Goal: Task Accomplishment & Management: Use online tool/utility

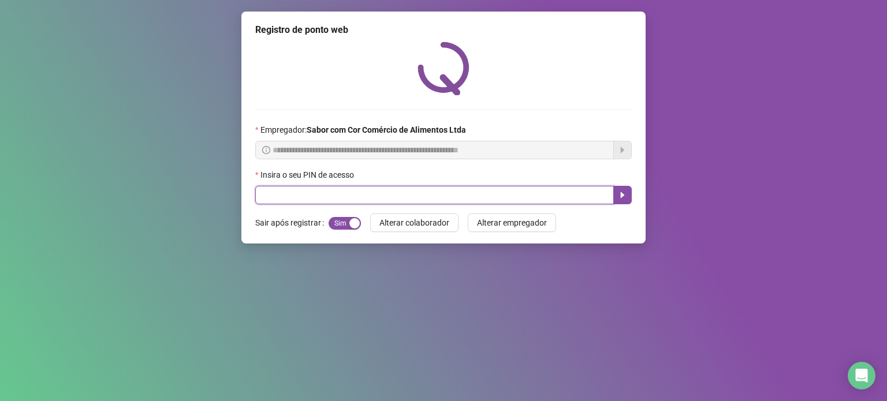
click at [556, 194] on input "text" at bounding box center [434, 195] width 358 height 18
type input "*****"
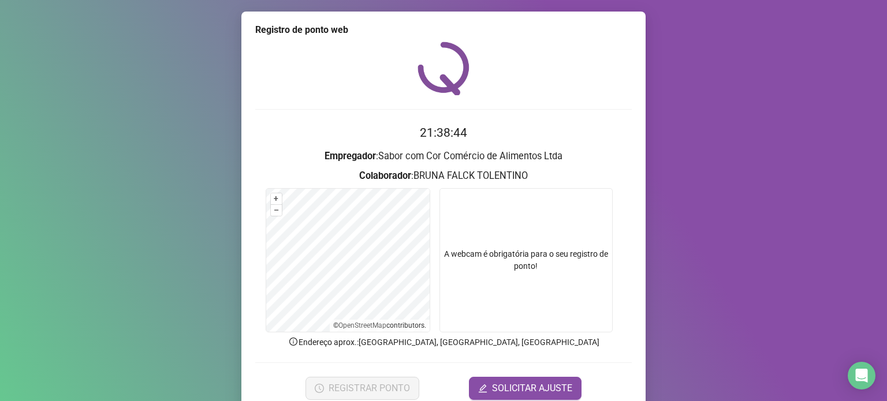
scroll to position [48, 0]
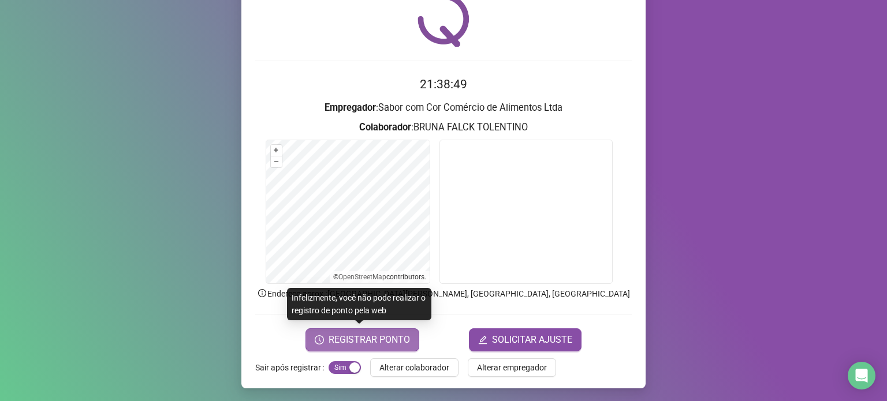
click at [365, 342] on span "REGISTRAR PONTO" at bounding box center [368, 340] width 81 height 14
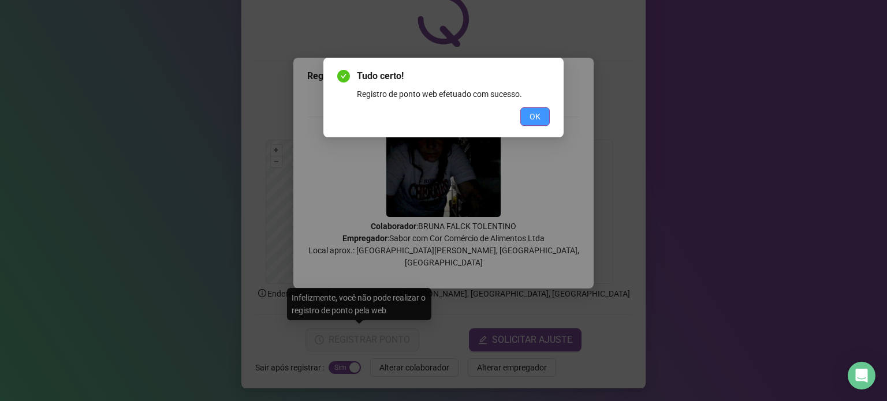
click at [538, 122] on span "OK" at bounding box center [534, 116] width 11 height 13
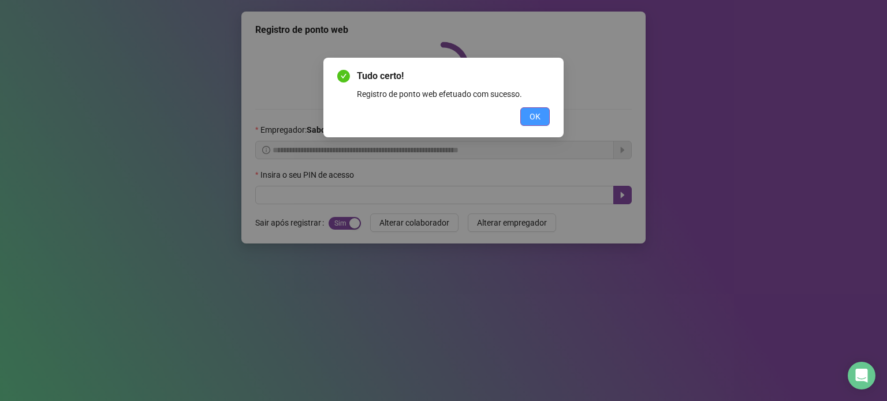
scroll to position [0, 0]
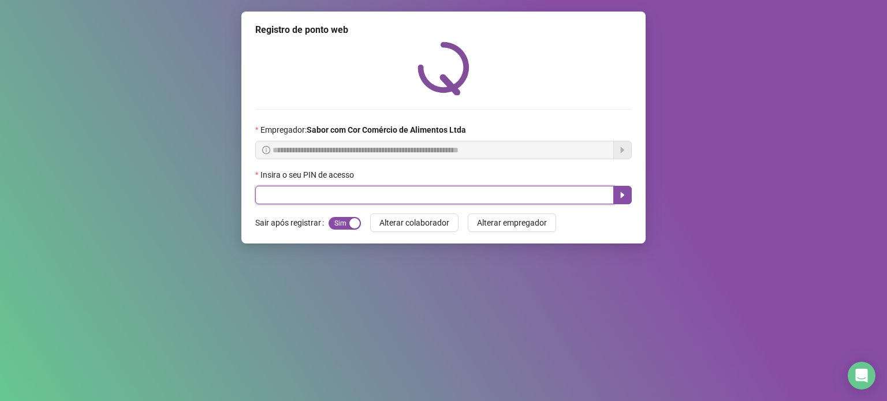
click at [517, 196] on input "text" at bounding box center [434, 195] width 358 height 18
type input "*****"
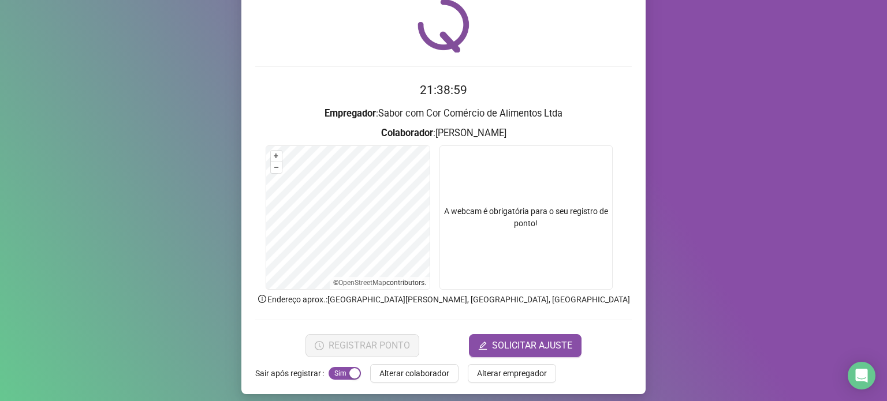
scroll to position [48, 0]
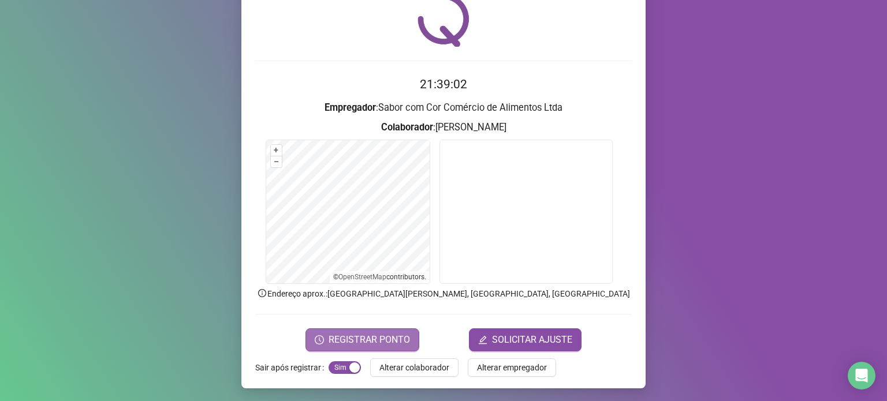
click at [384, 333] on span "REGISTRAR PONTO" at bounding box center [368, 340] width 81 height 14
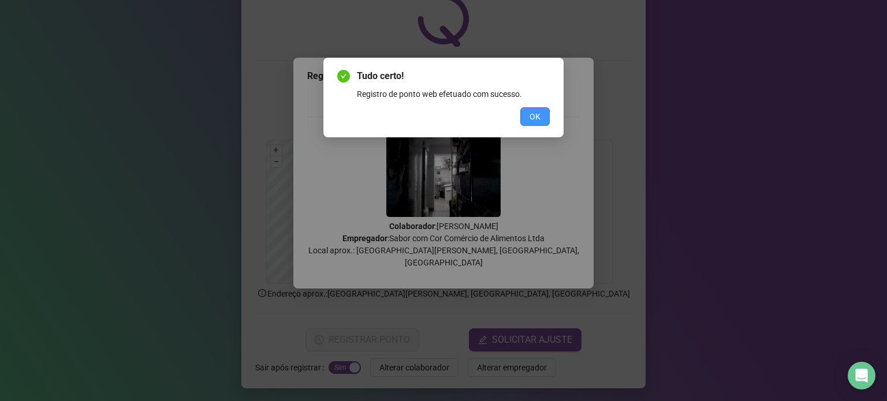
click at [525, 117] on button "OK" at bounding box center [534, 116] width 29 height 18
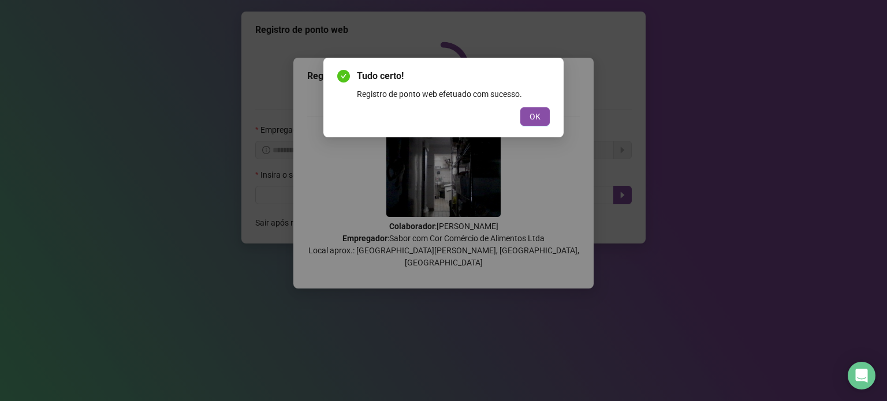
scroll to position [0, 0]
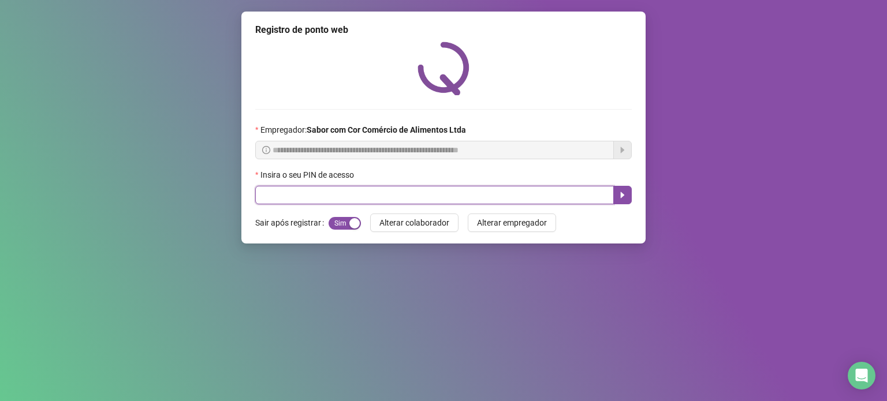
click at [478, 203] on input "text" at bounding box center [434, 195] width 358 height 18
type input "*****"
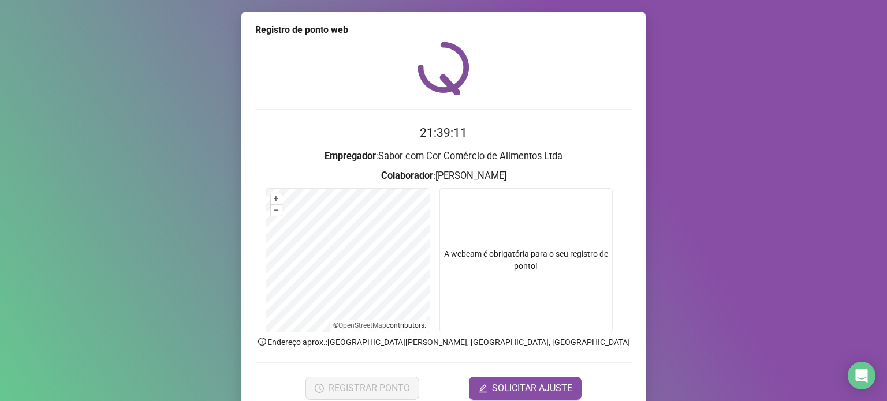
scroll to position [48, 0]
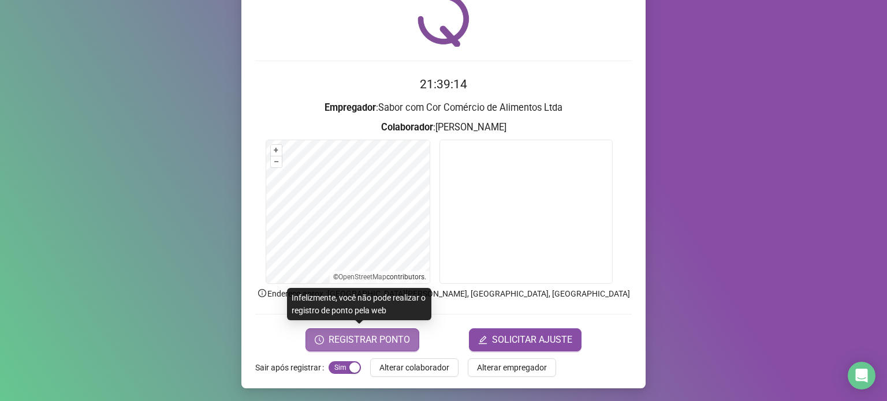
click at [386, 331] on button "REGISTRAR PONTO" at bounding box center [362, 339] width 114 height 23
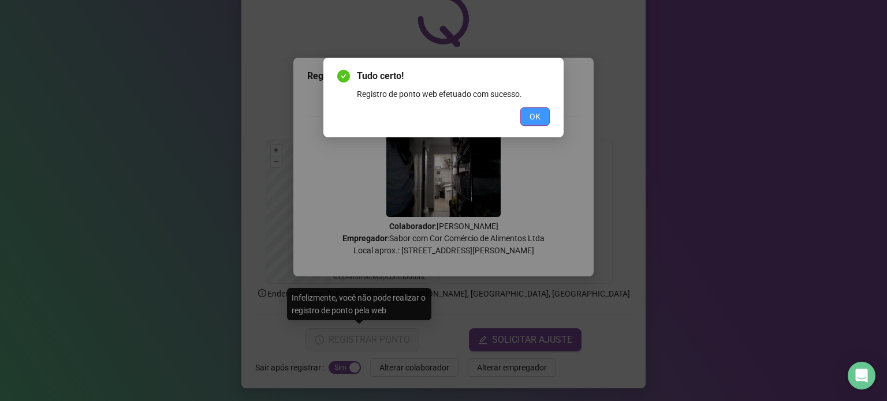
click at [535, 116] on span "OK" at bounding box center [534, 116] width 11 height 13
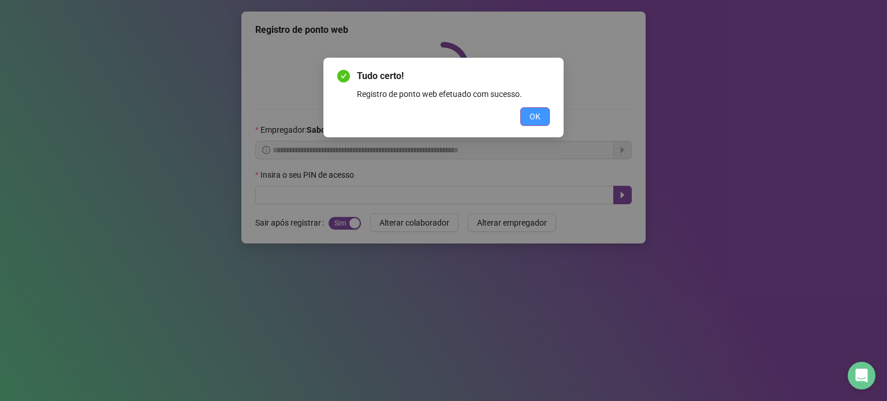
scroll to position [0, 0]
